Goal: Information Seeking & Learning: Learn about a topic

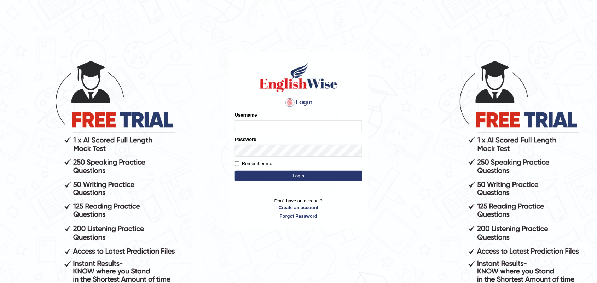
type input "h_123"
click at [318, 176] on button "Login" at bounding box center [298, 176] width 127 height 11
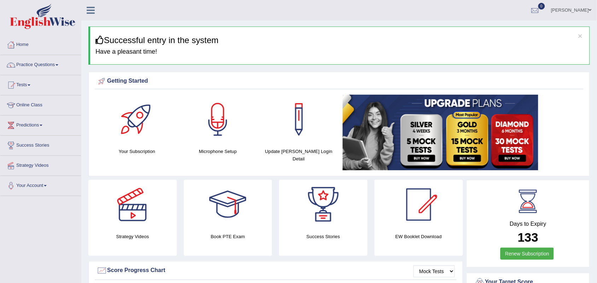
click at [37, 70] on link "Practice Questions" at bounding box center [40, 64] width 81 height 18
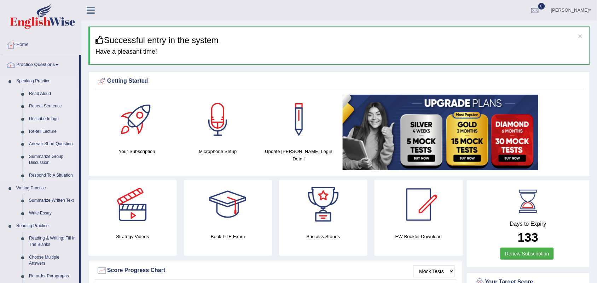
click at [39, 95] on link "Read Aloud" at bounding box center [52, 94] width 53 height 13
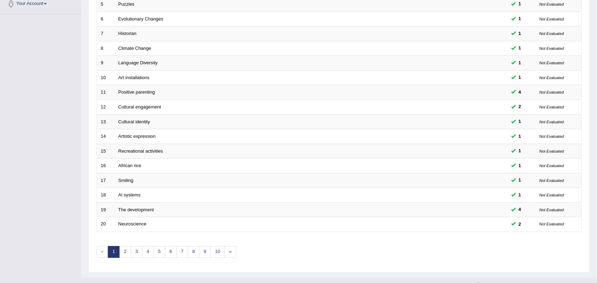
scroll to position [187, 0]
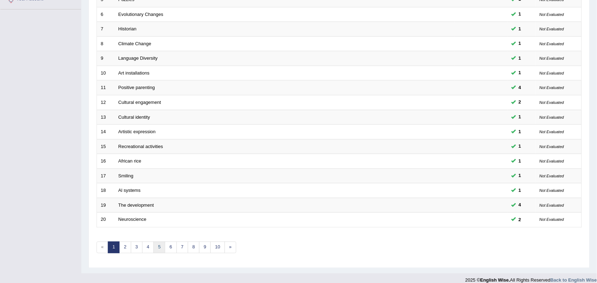
click at [158, 242] on link "5" at bounding box center [160, 248] width 12 height 12
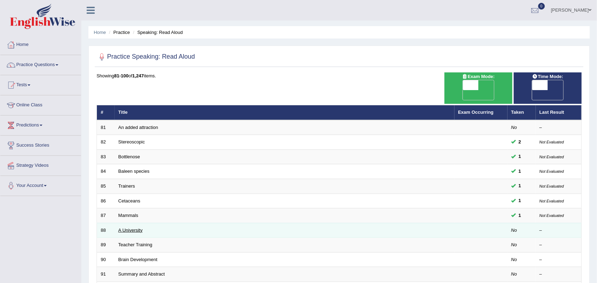
click at [129, 228] on link "A University" at bounding box center [131, 230] width 24 height 5
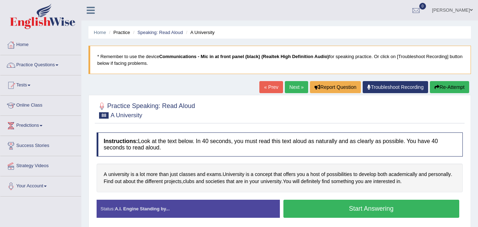
click at [303, 213] on button "Start Answering" at bounding box center [371, 209] width 176 height 18
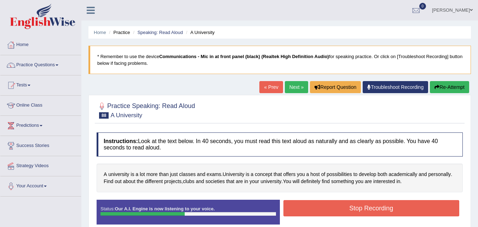
click at [303, 213] on button "Stop Recording" at bounding box center [371, 208] width 176 height 16
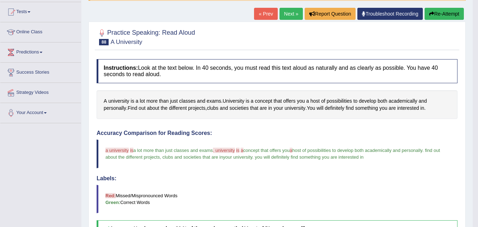
scroll to position [73, 0]
click at [291, 15] on link "Next »" at bounding box center [291, 14] width 23 height 12
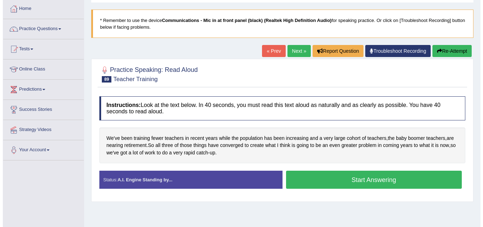
scroll to position [79, 0]
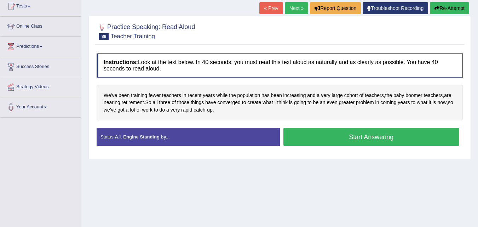
click at [327, 142] on button "Start Answering" at bounding box center [371, 137] width 176 height 18
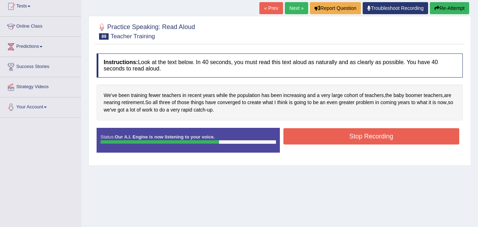
click at [327, 142] on button "Stop Recording" at bounding box center [371, 136] width 176 height 16
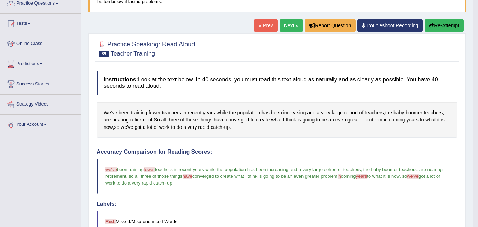
scroll to position [0, 0]
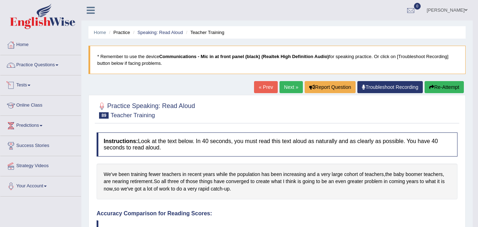
click at [25, 88] on link "Tests" at bounding box center [40, 84] width 81 height 18
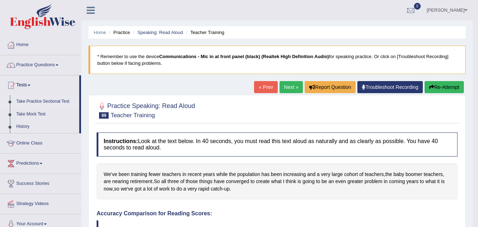
click at [39, 99] on link "Take Practice Sectional Test" at bounding box center [46, 101] width 66 height 13
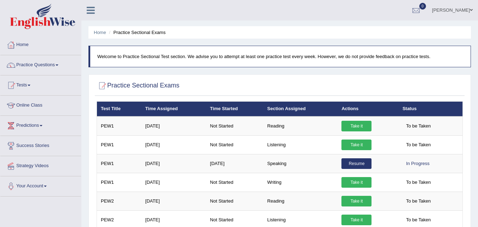
click at [352, 162] on link "Resume" at bounding box center [356, 163] width 30 height 11
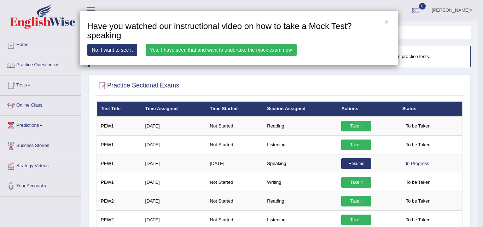
click at [129, 49] on link "No, I want to see it" at bounding box center [112, 50] width 50 height 12
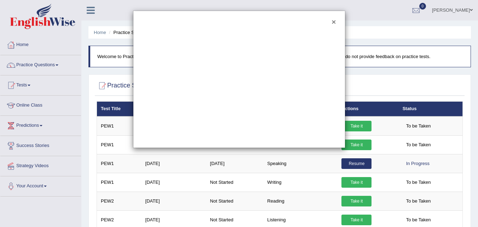
click at [332, 21] on button "×" at bounding box center [334, 21] width 4 height 7
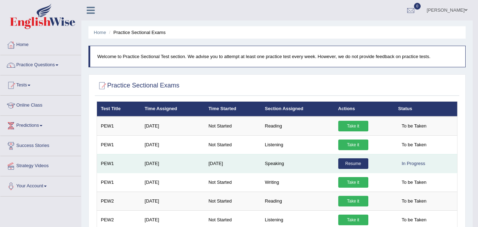
click at [352, 163] on link "Resume" at bounding box center [353, 163] width 30 height 11
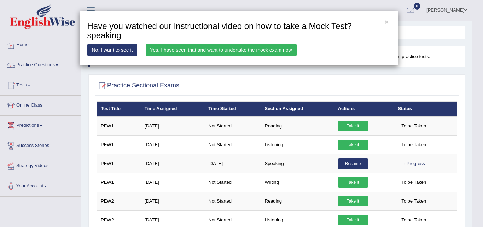
click at [217, 45] on link "Yes, I have seen that and want to undertake the mock exam now" at bounding box center [221, 50] width 151 height 12
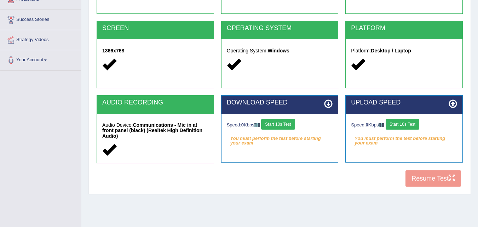
click at [275, 123] on button "Start 10s Test" at bounding box center [278, 124] width 34 height 11
click at [404, 123] on button "Start 10s Test" at bounding box center [403, 124] width 34 height 11
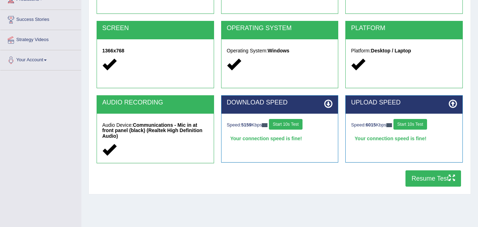
click at [414, 182] on button "Resume Test" at bounding box center [434, 178] width 56 height 16
